Goal: Information Seeking & Learning: Learn about a topic

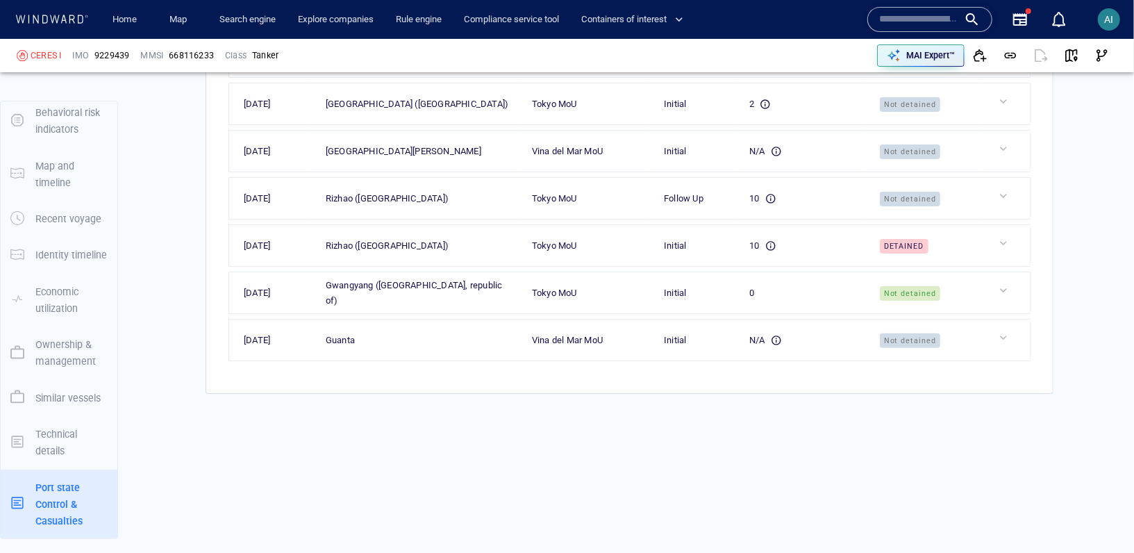
scroll to position [3563, 0]
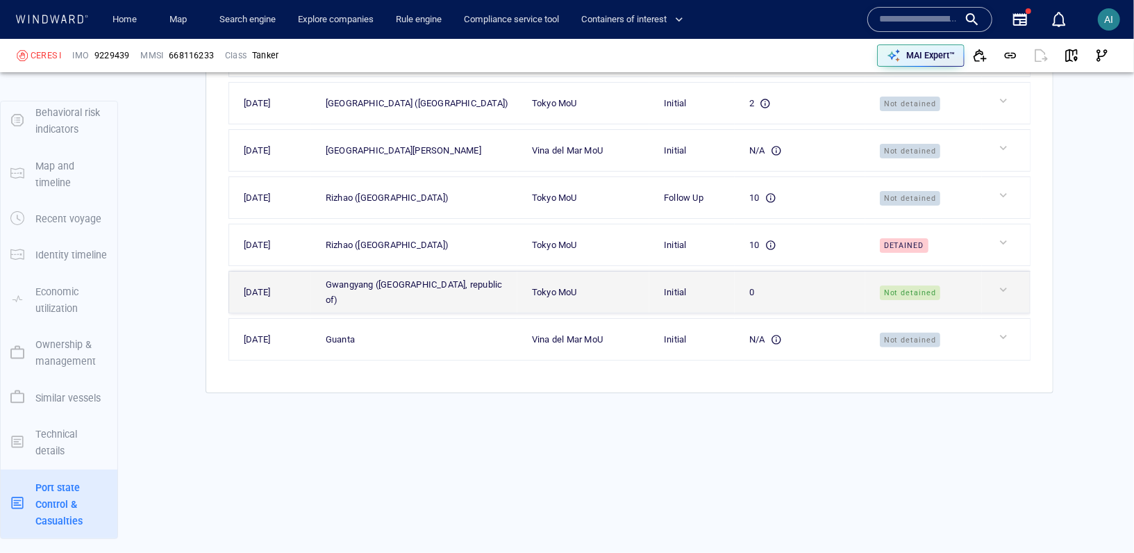
click at [904, 283] on td "Not detained" at bounding box center [923, 293] width 117 height 42
click at [1004, 285] on div at bounding box center [1012, 290] width 30 height 14
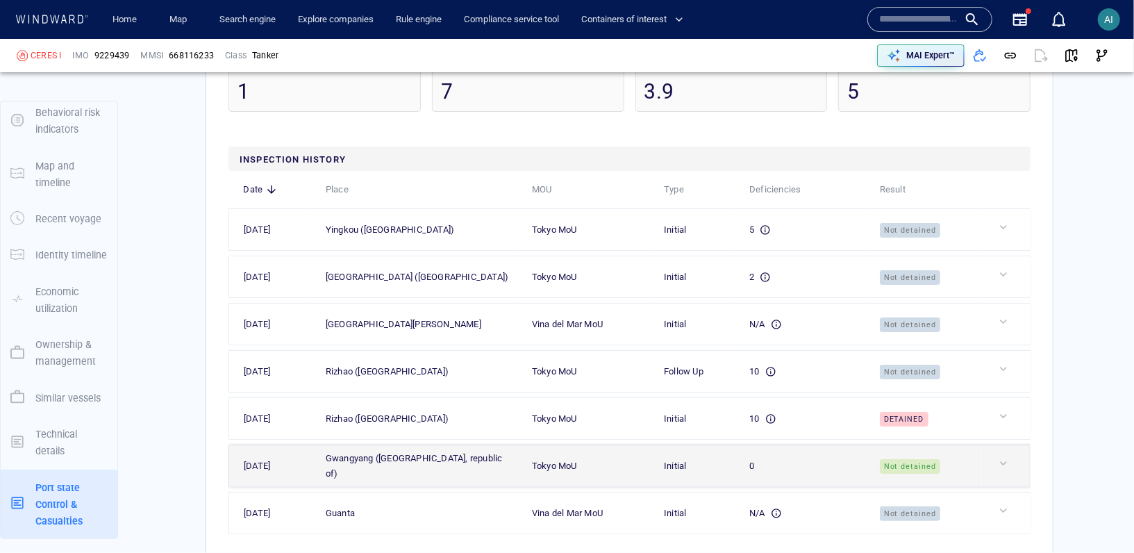
scroll to position [3336, 0]
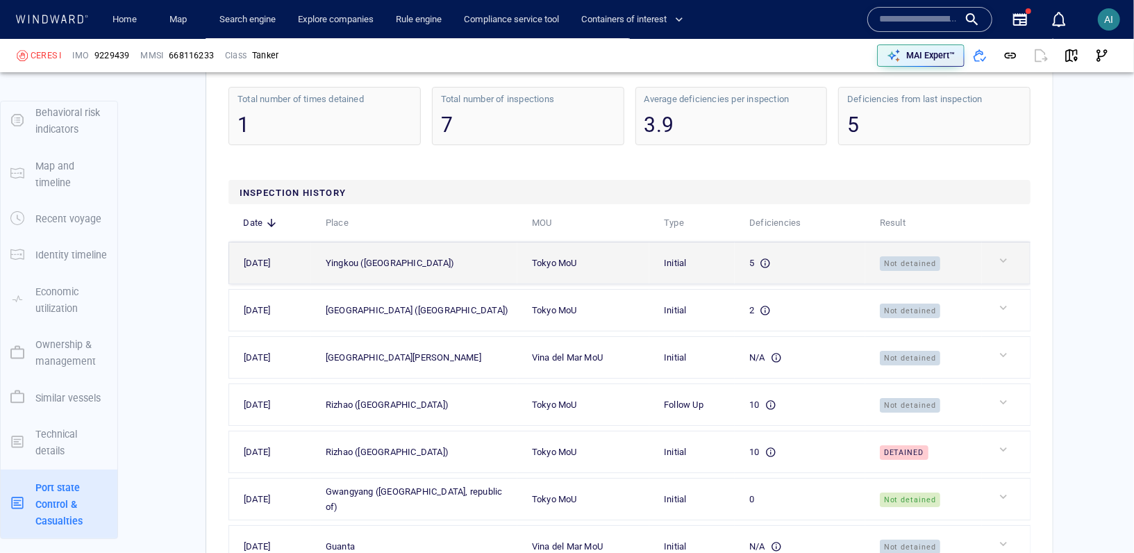
click at [1004, 274] on td at bounding box center [1006, 263] width 48 height 42
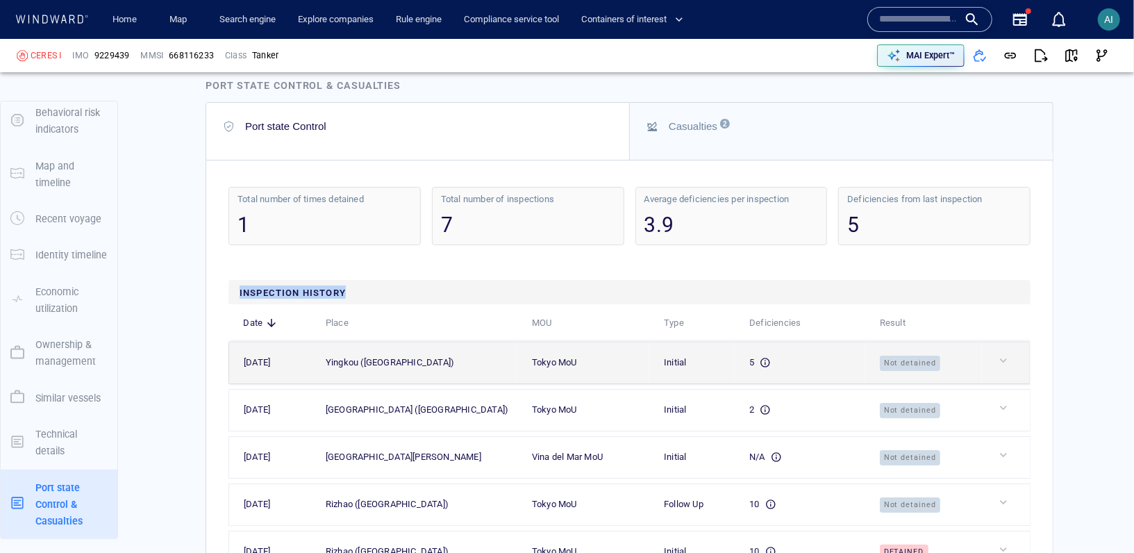
click at [1004, 274] on div "Total number of times detained 1 Total number of inspections 7 Average deficien…" at bounding box center [630, 430] width 830 height 522
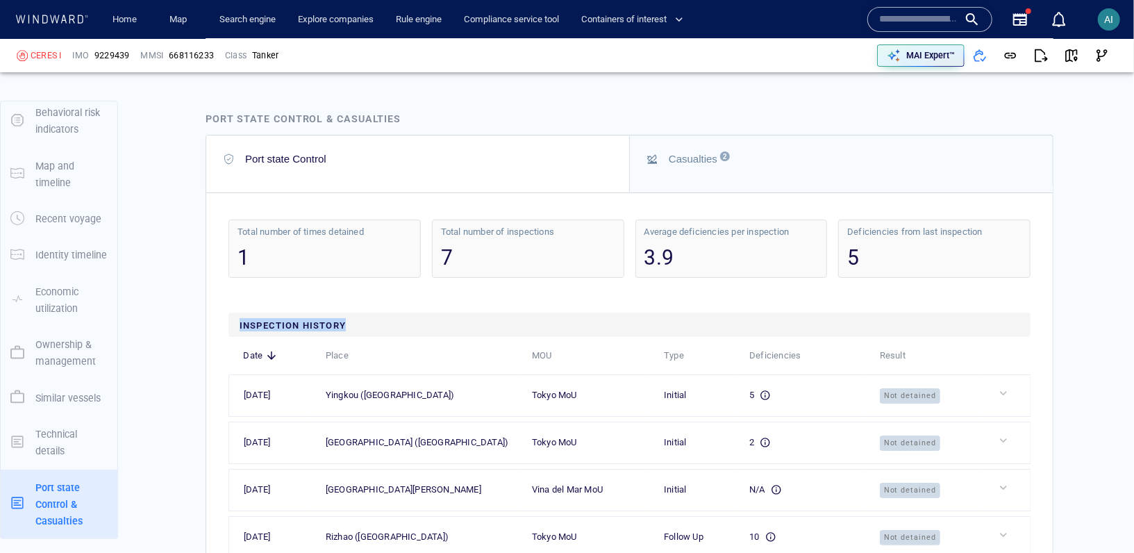
click at [865, 332] on div "Inspection History" at bounding box center [629, 325] width 802 height 24
click at [772, 272] on div "3.9" at bounding box center [731, 257] width 174 height 28
click at [557, 238] on div "Total number of inspections" at bounding box center [528, 232] width 174 height 12
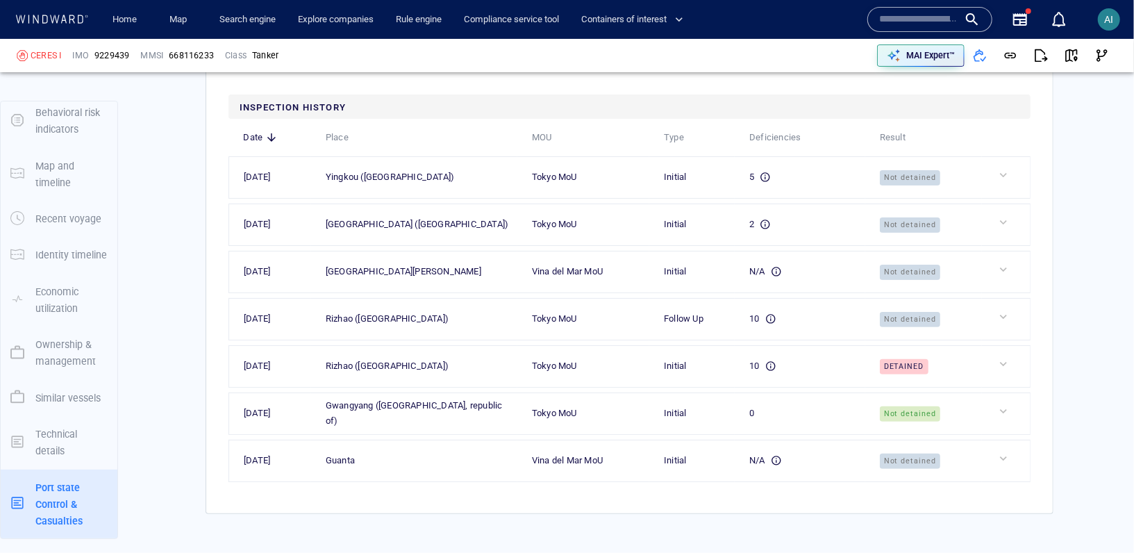
scroll to position [3553, 0]
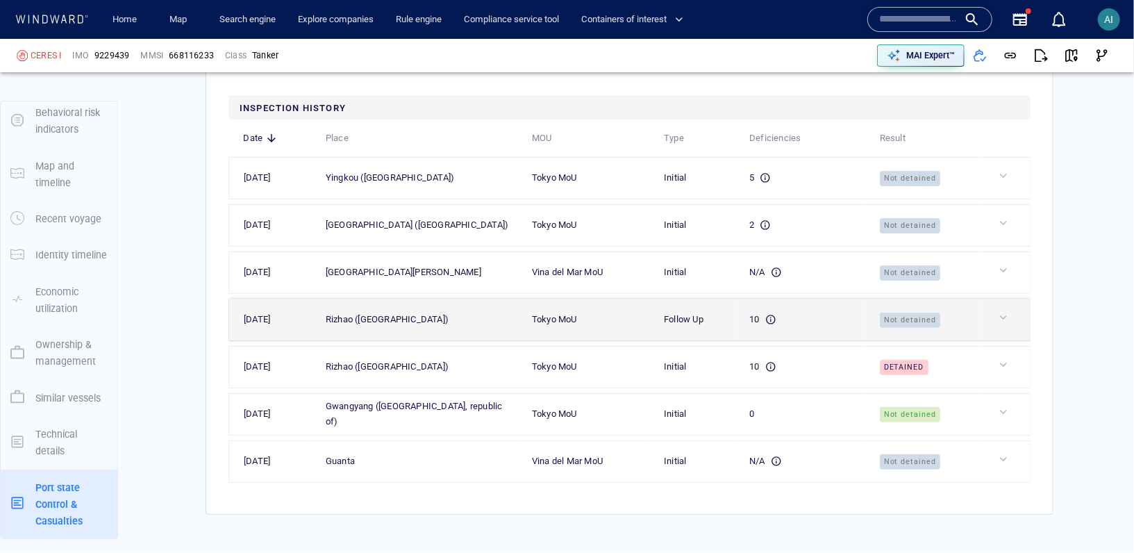
click at [700, 327] on div "Follow Up" at bounding box center [697, 319] width 67 height 15
